Goal: Task Accomplishment & Management: Complete application form

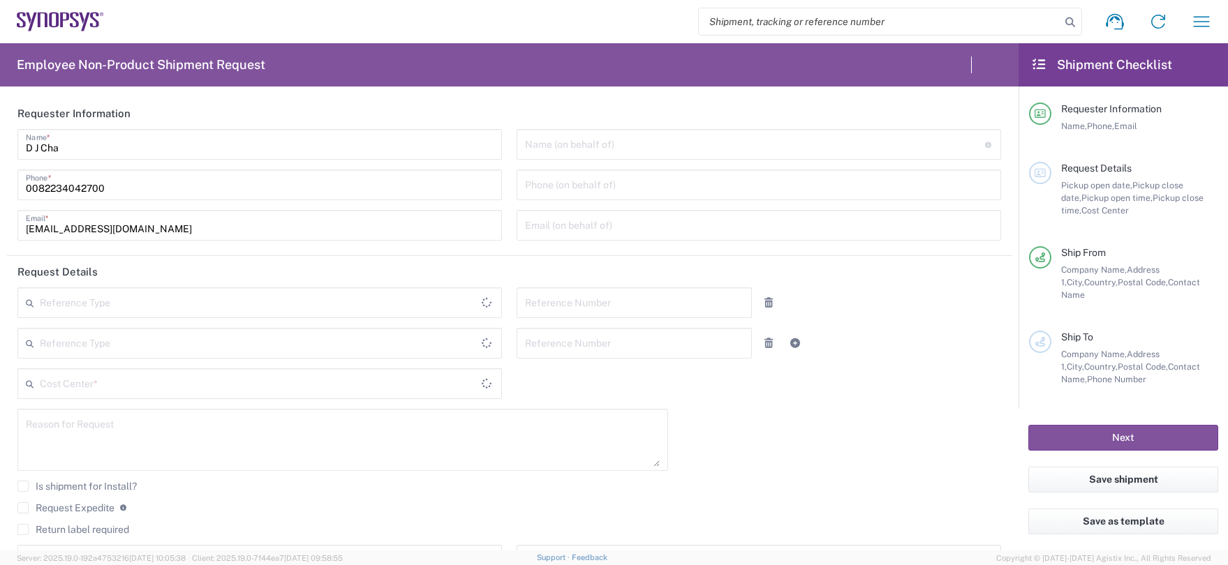
type input "Department"
type input "Delivered at Place"
type input "[GEOGRAPHIC_DATA]"
type input "Gyeonggi-do"
type input "[GEOGRAPHIC_DATA]"
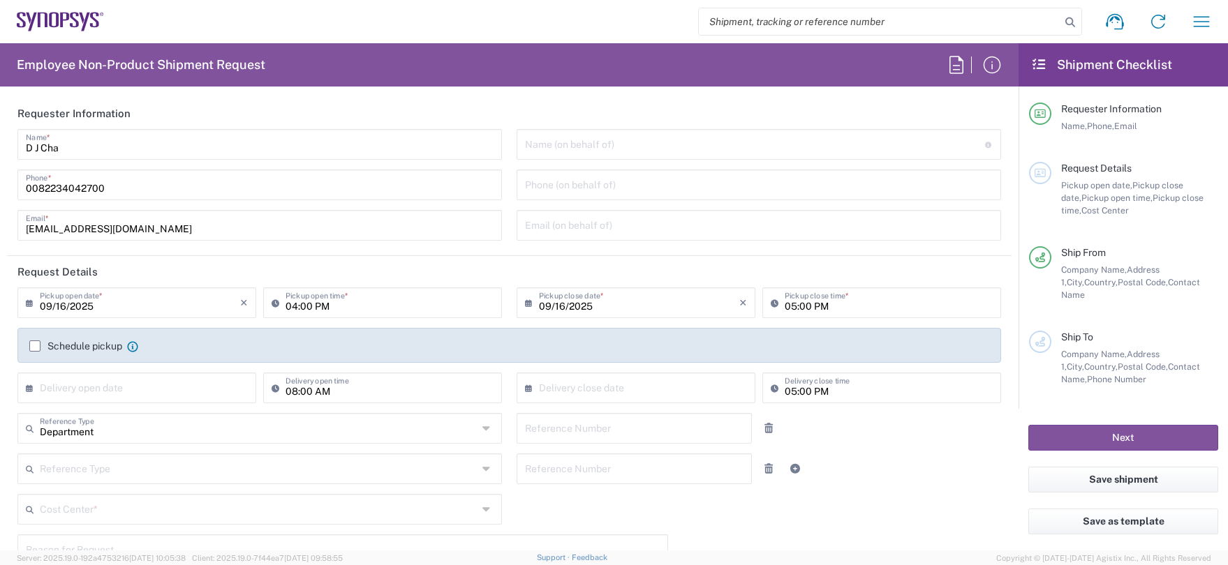
type input "Seoul KR02"
click at [39, 13] on icon at bounding box center [43, 20] width 10 height 15
type input "Department"
type input "Delivered at Place"
type input "[GEOGRAPHIC_DATA]"
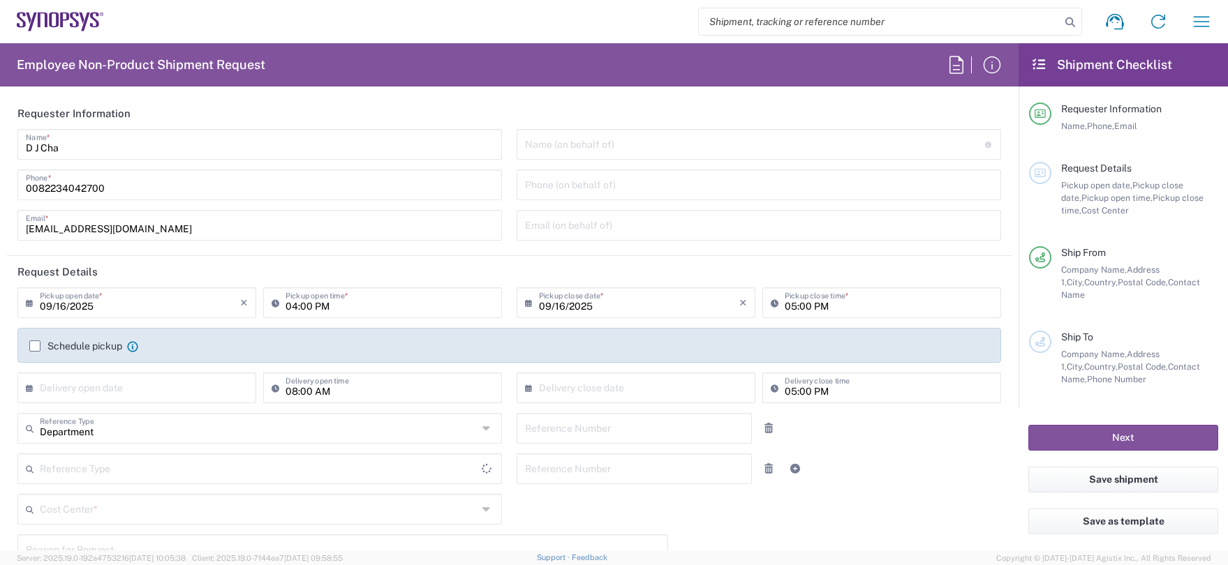
type input "Gyeonggi-do"
type input "[GEOGRAPHIC_DATA]"
type input "Seoul KR02"
type input "Department"
type input "Delivered at Place"
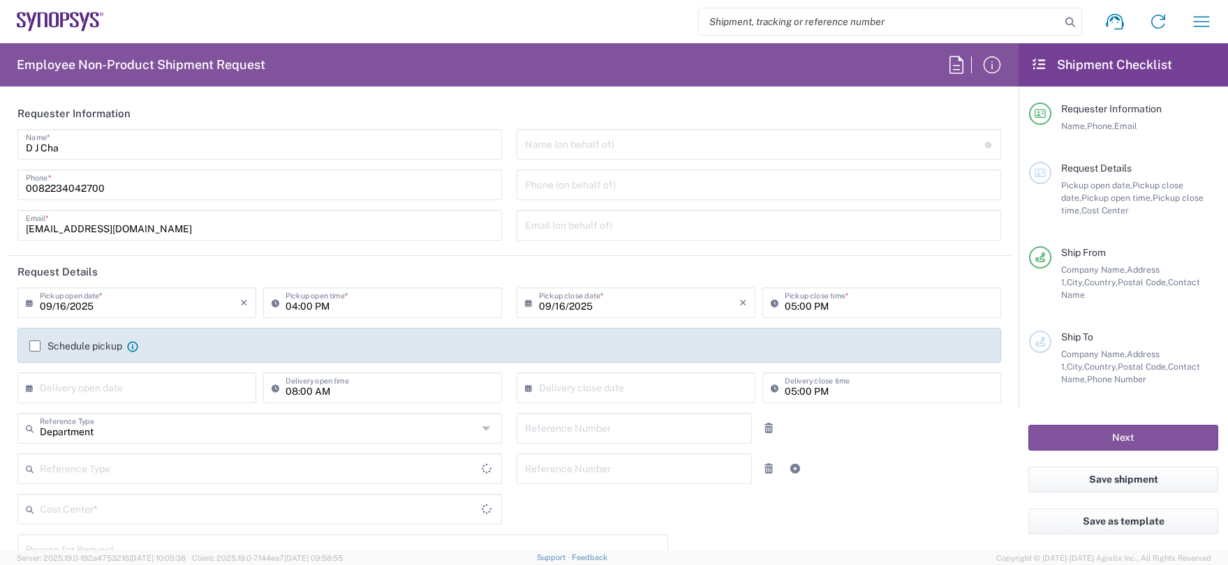
type input "[GEOGRAPHIC_DATA]"
type input "Gyeonggi-do"
type input "[GEOGRAPHIC_DATA]"
type input "Seoul KR02"
